Goal: Task Accomplishment & Management: Use online tool/utility

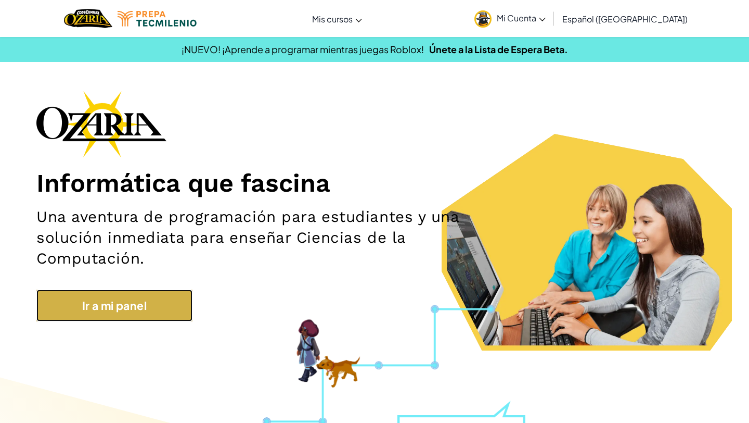
click at [108, 303] on link "Ir a mi panel" at bounding box center [114, 305] width 156 height 32
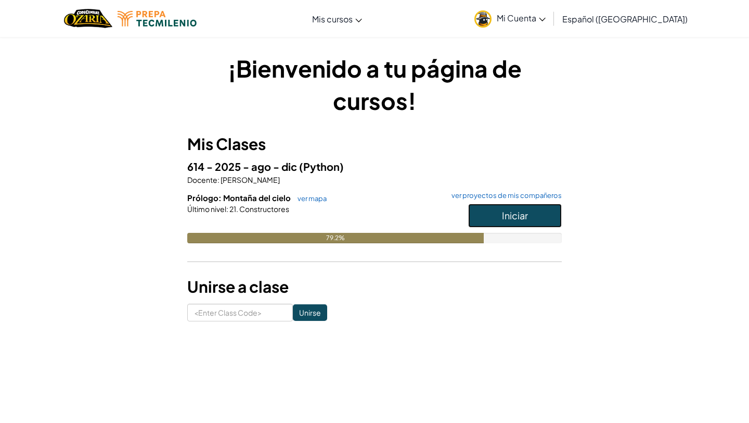
click at [522, 216] on span "Iniciar" at bounding box center [515, 215] width 26 height 12
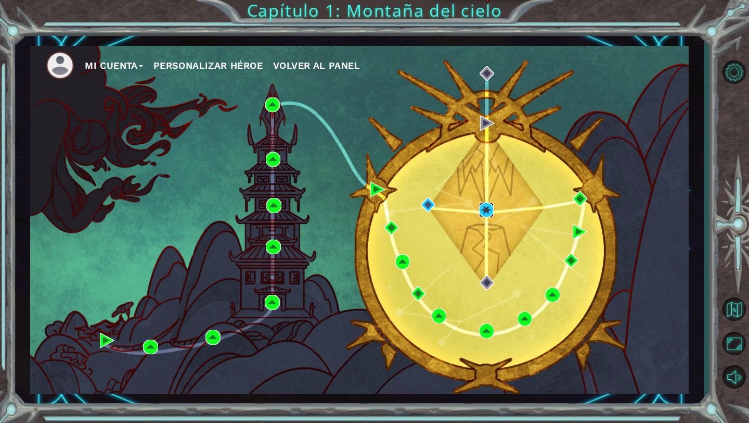
click at [487, 209] on img at bounding box center [486, 209] width 15 height 15
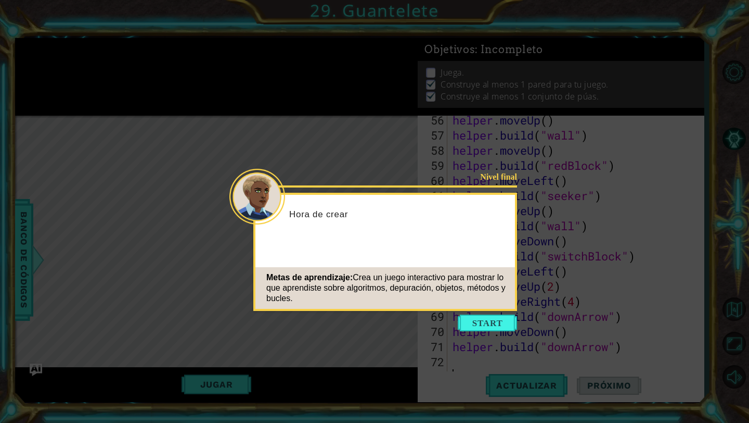
scroll to position [875, 0]
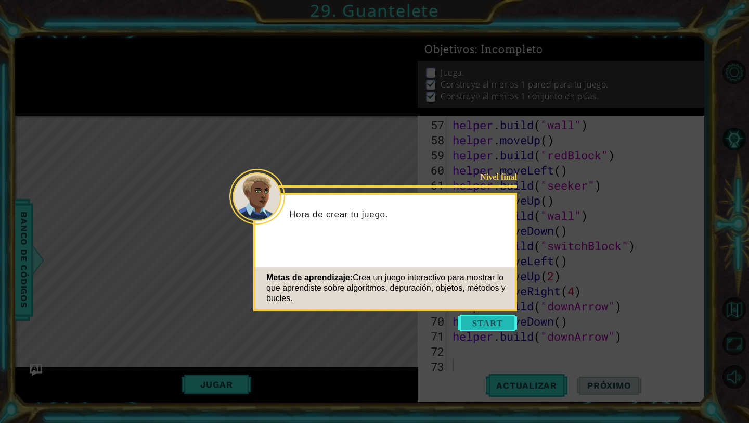
click at [475, 316] on button "Start" at bounding box center [487, 322] width 59 height 17
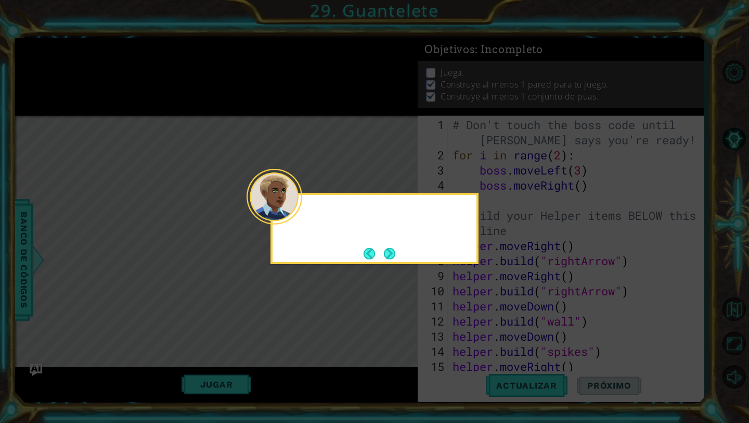
scroll to position [0, 0]
click at [389, 256] on button "Next" at bounding box center [389, 253] width 16 height 16
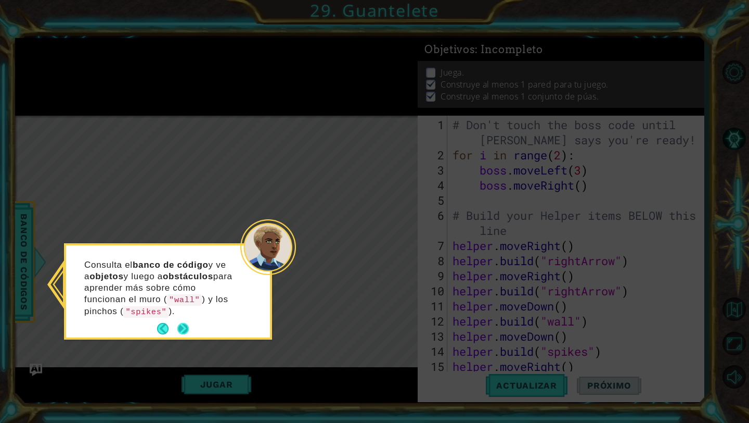
click at [186, 328] on button "Next" at bounding box center [183, 328] width 17 height 17
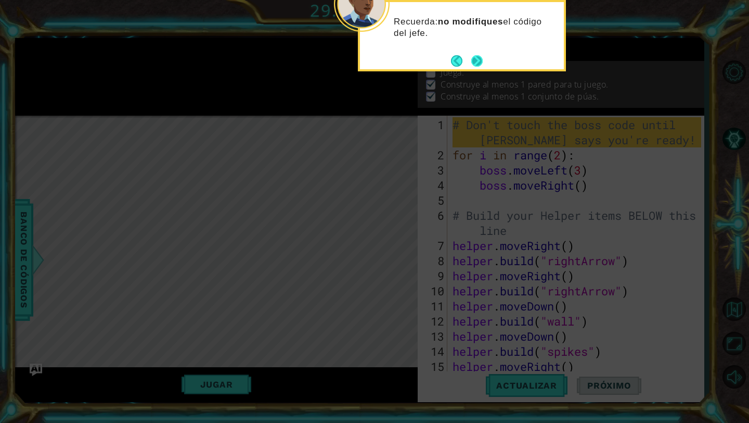
click at [479, 58] on button "Next" at bounding box center [477, 60] width 15 height 15
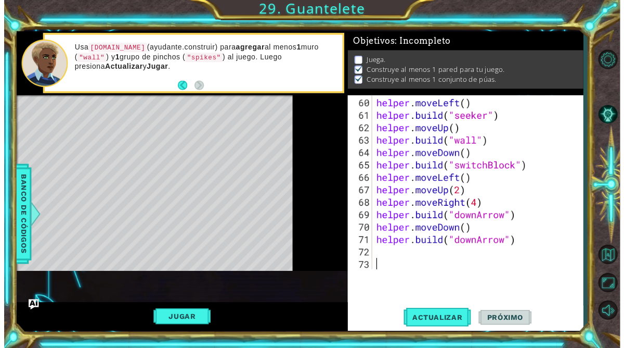
scroll to position [875, 0]
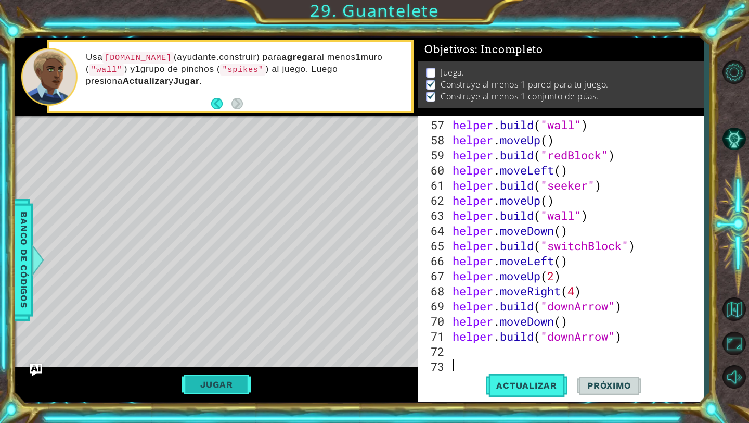
click at [229, 387] on button "Jugar" at bounding box center [217, 384] width 70 height 20
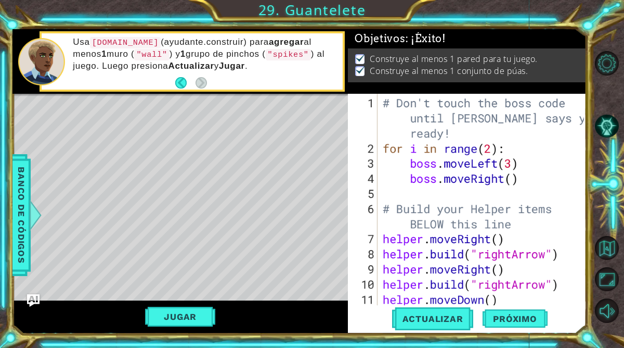
scroll to position [0, 0]
